Goal: Find specific page/section: Find specific page/section

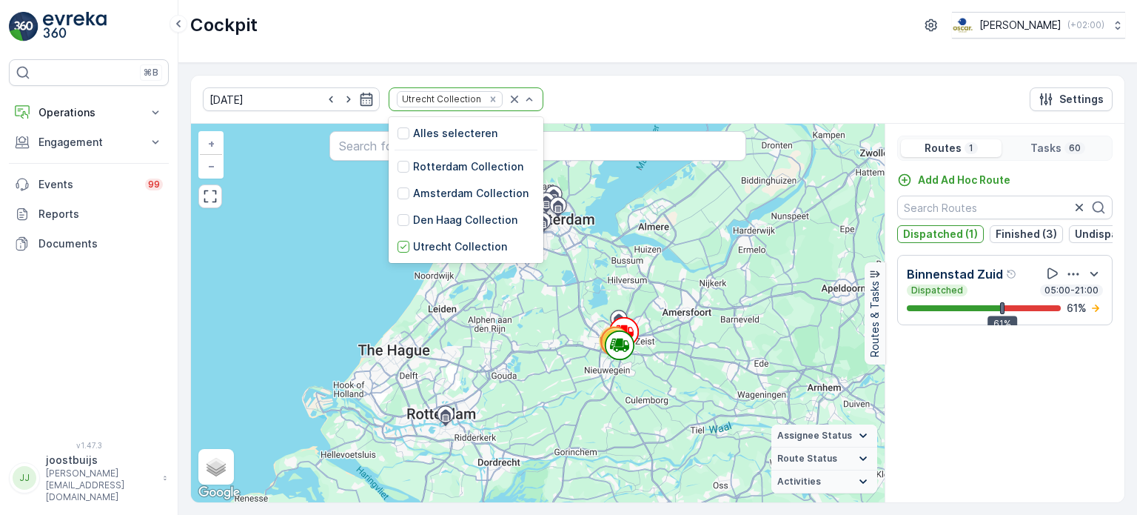
click at [435, 241] on p "Utrecht Collection" at bounding box center [460, 246] width 94 height 15
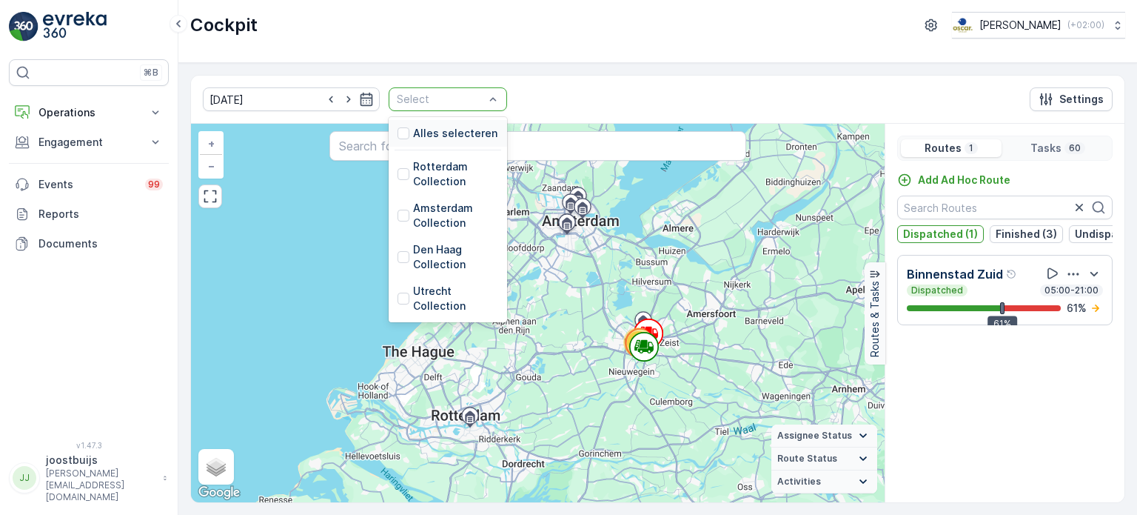
click at [486, 88] on div at bounding box center [493, 99] width 15 height 22
click at [420, 213] on p "Amsterdam Collection" at bounding box center [455, 216] width 85 height 30
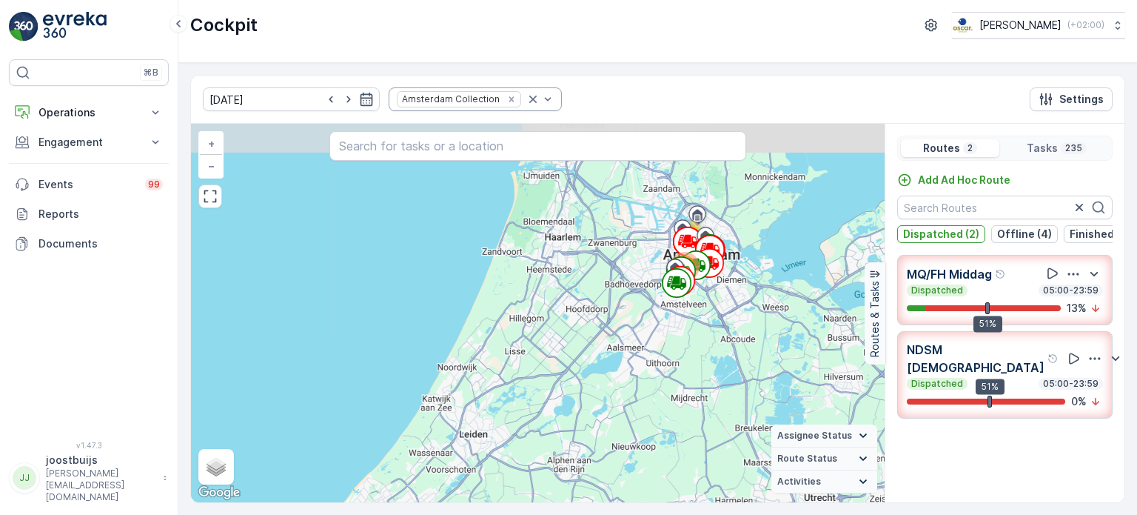
drag, startPoint x: 841, startPoint y: 286, endPoint x: 649, endPoint y: 358, distance: 205.5
click at [649, 358] on div "98 137 + − Satellite Roadmap Terrain Hybrid Leaflet Keyboard shortcuts Map Data…" at bounding box center [538, 313] width 694 height 378
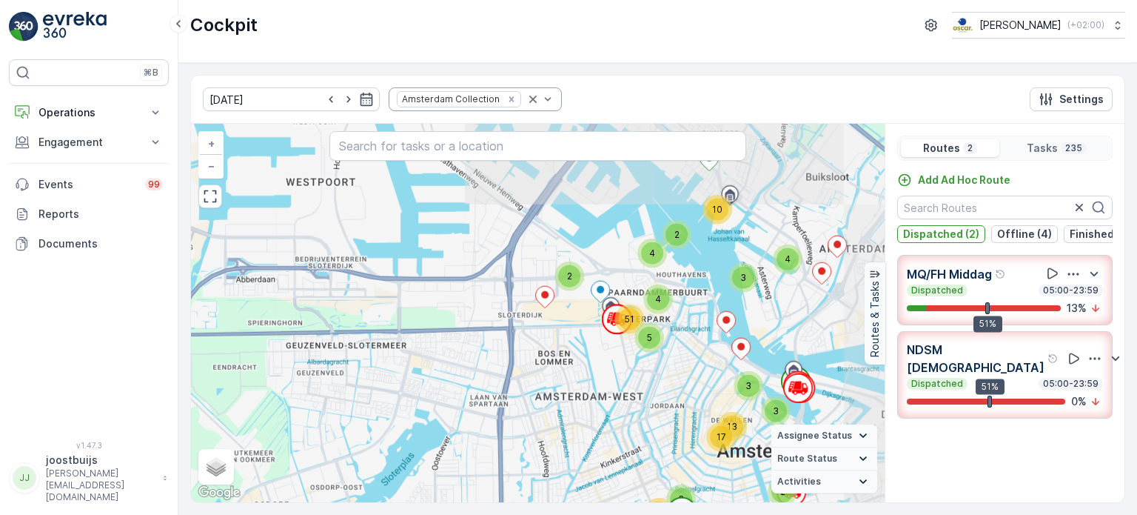
drag, startPoint x: 695, startPoint y: 281, endPoint x: 641, endPoint y: 482, distance: 208.6
click at [641, 482] on div "3 10 4 3 3 2 4 2 4 5 51 2 3 21 13 17 2 4 7 10 19 39 + − Satellite Roadmap Terra…" at bounding box center [538, 313] width 694 height 378
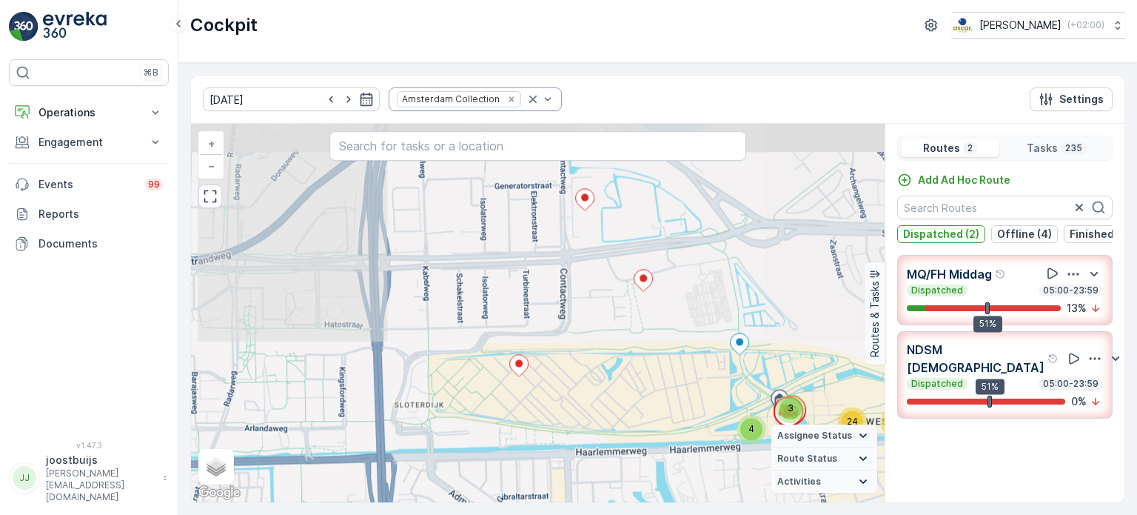
drag, startPoint x: 577, startPoint y: 299, endPoint x: 530, endPoint y: 549, distance: 254.6
click at [530, 514] on html "⌘B Operations Insights Planning Routes & Tasks Cockpit Settings Engagement Insi…" at bounding box center [568, 257] width 1137 height 515
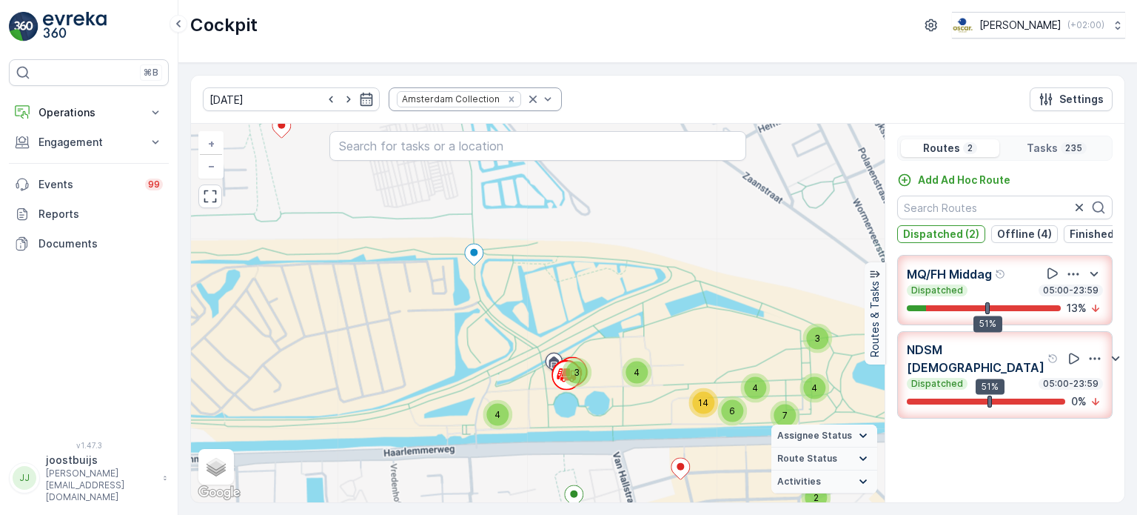
drag, startPoint x: 755, startPoint y: 414, endPoint x: 455, endPoint y: 327, distance: 312.4
click at [455, 327] on div "3 3 3 2 2 3 4 3 7 4 4 6 4 14 2 5 4 2 3 2 3 7 6 2 3 3 2 2 3 2 2 4 2 4 2 4 2 3 2 …" at bounding box center [538, 313] width 694 height 378
